Goal: Task Accomplishment & Management: Complete application form

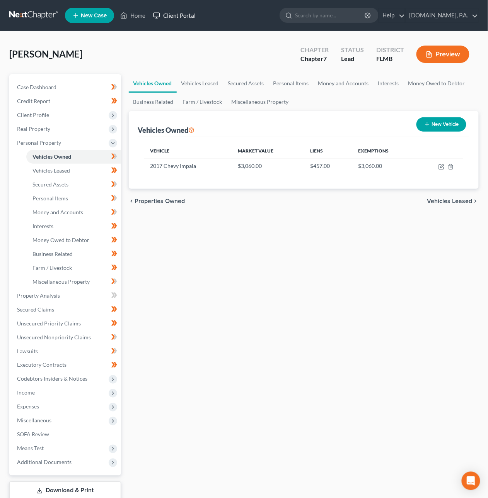
click at [170, 16] on link "Client Portal" at bounding box center [174, 16] width 50 height 14
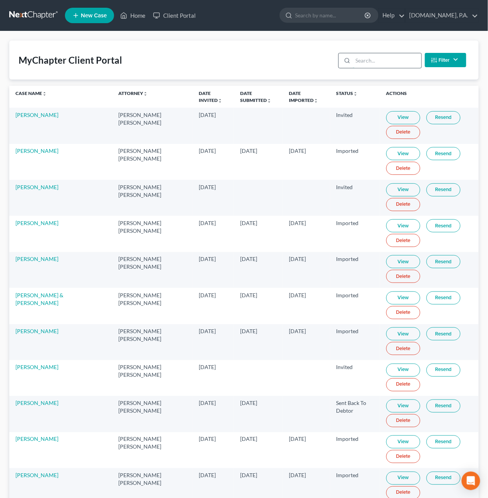
click at [366, 59] on input "search" at bounding box center [387, 60] width 68 height 15
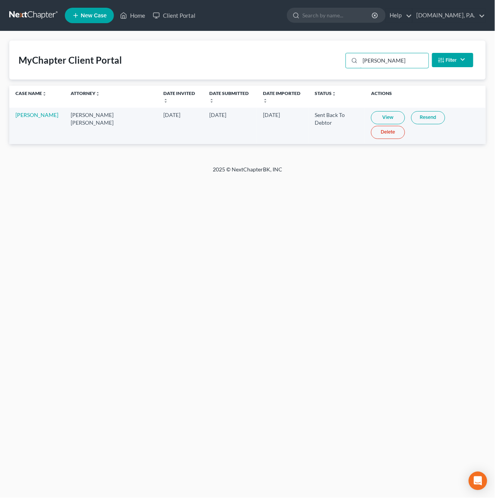
type input "[PERSON_NAME]"
click at [371, 112] on link "View" at bounding box center [388, 117] width 34 height 13
click at [48, 15] on link at bounding box center [33, 16] width 49 height 14
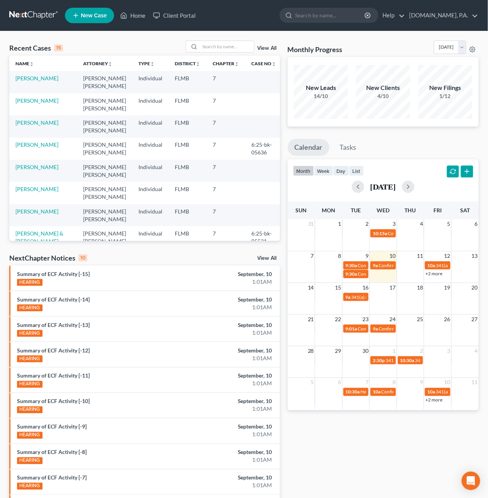
click at [26, 104] on td "[PERSON_NAME]" at bounding box center [43, 105] width 68 height 22
click at [24, 101] on link "[PERSON_NAME]" at bounding box center [36, 100] width 43 height 7
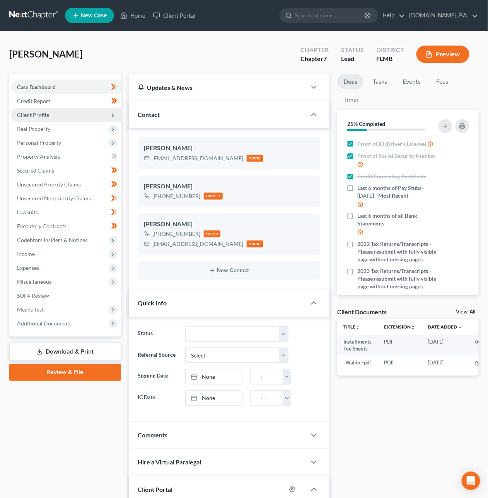
click at [31, 114] on span "Client Profile" at bounding box center [33, 115] width 32 height 7
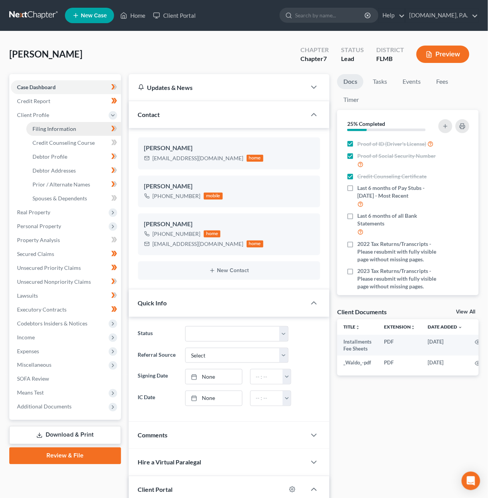
click at [48, 130] on span "Filing Information" at bounding box center [54, 129] width 44 height 7
select select "1"
select select "0"
select select "9"
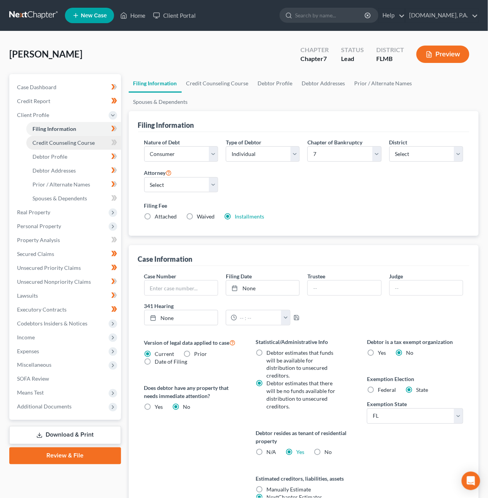
click at [56, 142] on span "Credit Counseling Course" at bounding box center [63, 142] width 62 height 7
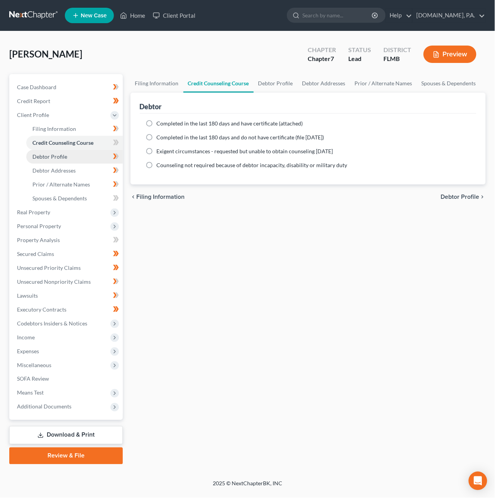
click at [60, 156] on span "Debtor Profile" at bounding box center [49, 156] width 35 height 7
select select "0"
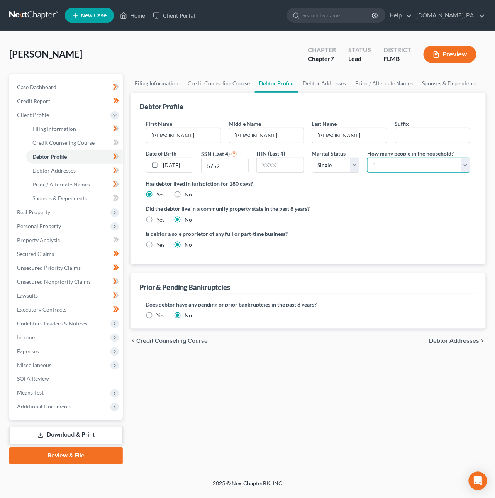
click at [404, 168] on select "Select 1 2 3 4 5 6 7 8 9 10 11 12 13 14 15 16 17 18 19 20" at bounding box center [418, 165] width 103 height 15
select select "4"
click at [367, 158] on select "Select 1 2 3 4 5 6 7 8 9 10 11 12 13 14 15 16 17 18 19 20" at bounding box center [418, 165] width 103 height 15
click at [62, 171] on span "Debtor Addresses" at bounding box center [53, 170] width 43 height 7
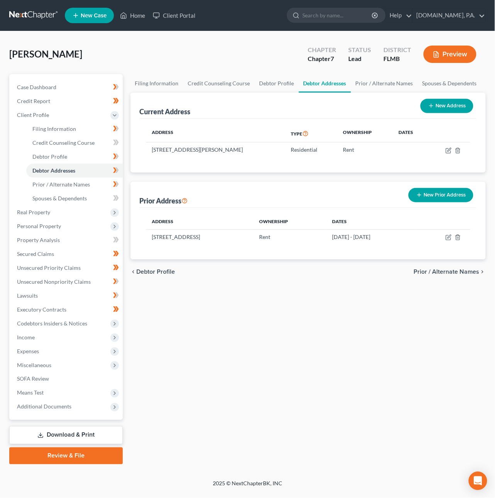
click at [37, 15] on link at bounding box center [33, 16] width 49 height 14
